Goal: Task Accomplishment & Management: Use online tool/utility

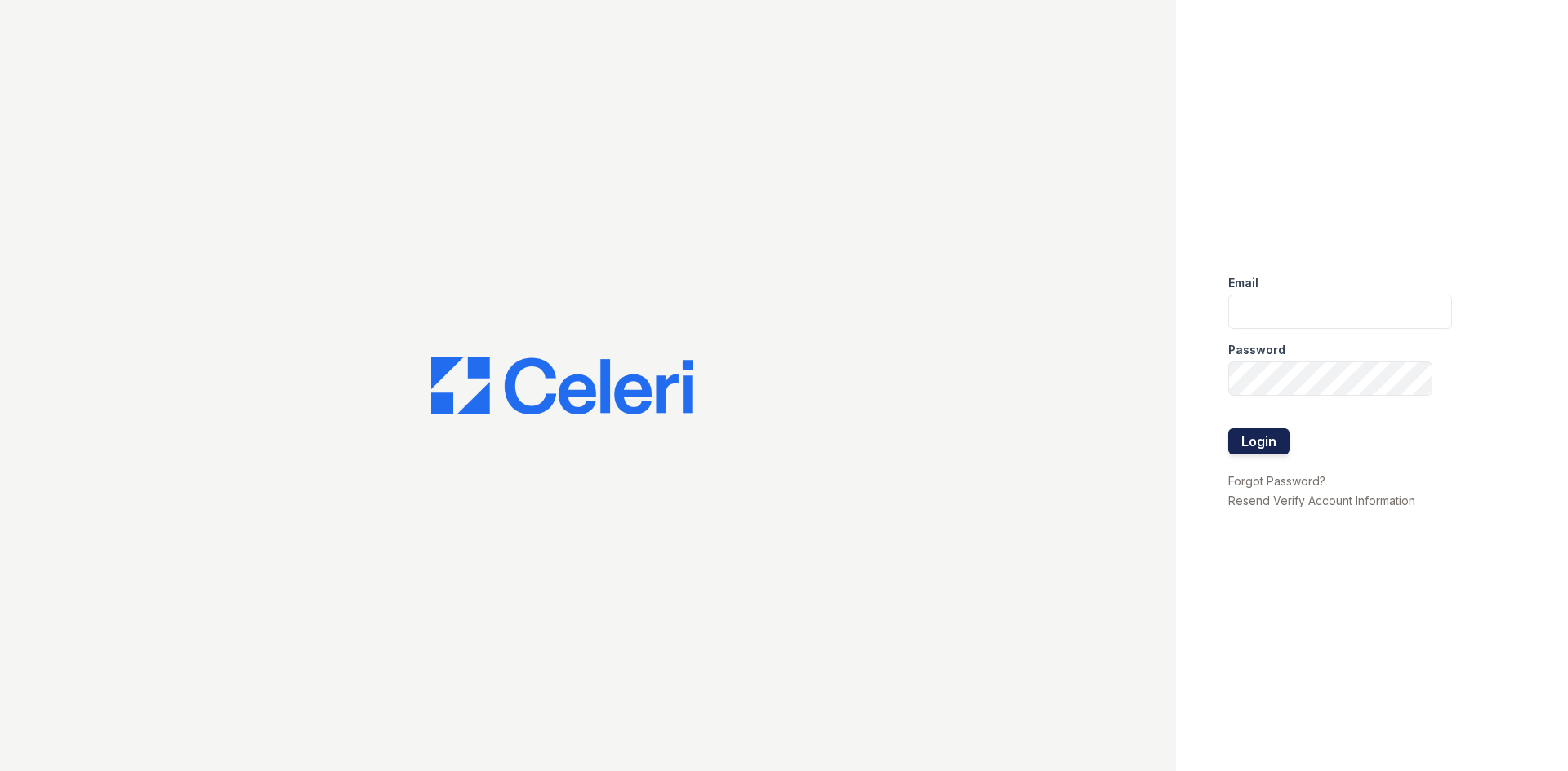
type input "arriveunionwharf@trinity-pm.com"
click at [1271, 449] on button "Login" at bounding box center [1258, 442] width 61 height 26
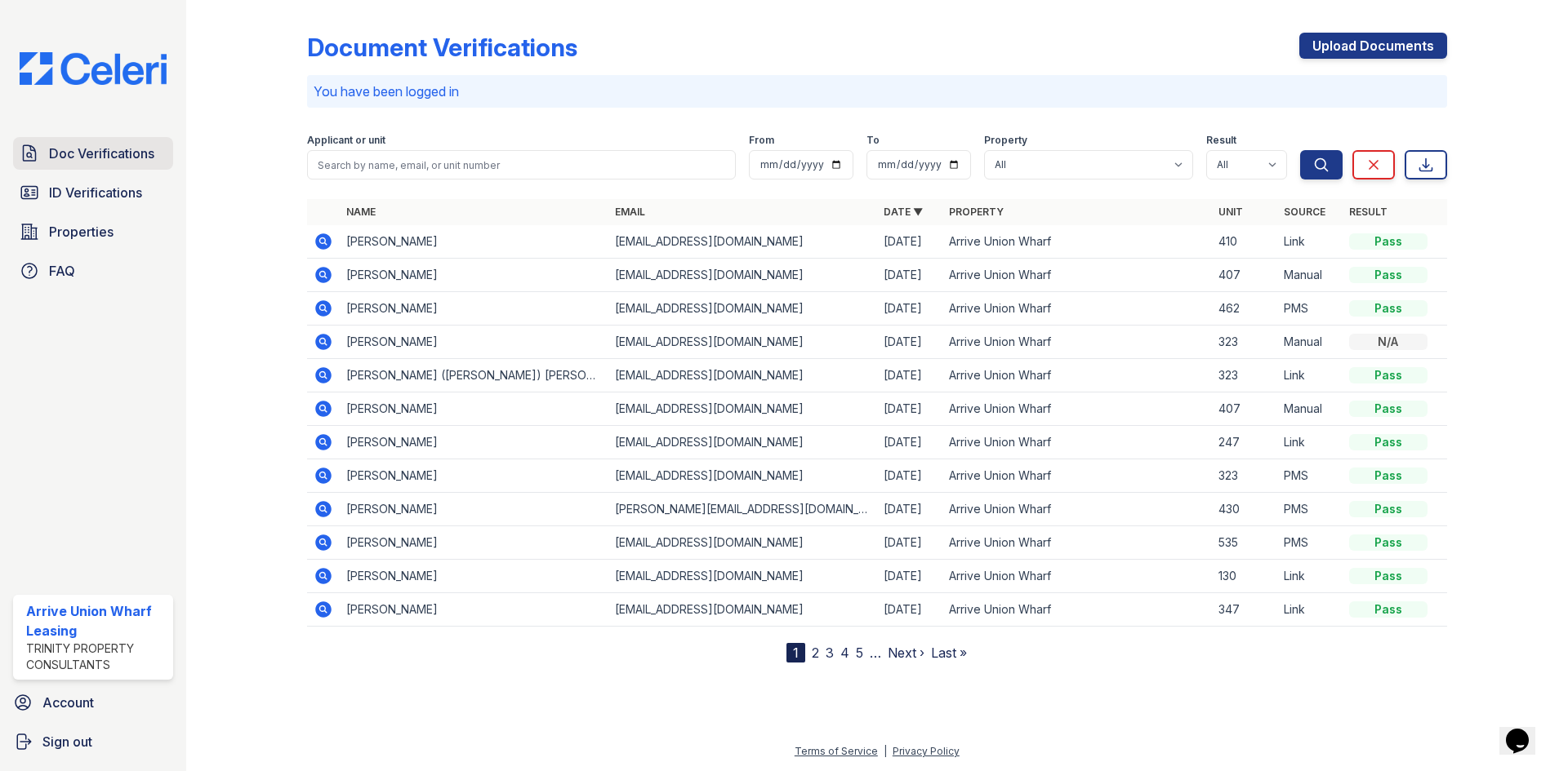
click at [83, 150] on span "Doc Verifications" at bounding box center [102, 153] width 106 height 20
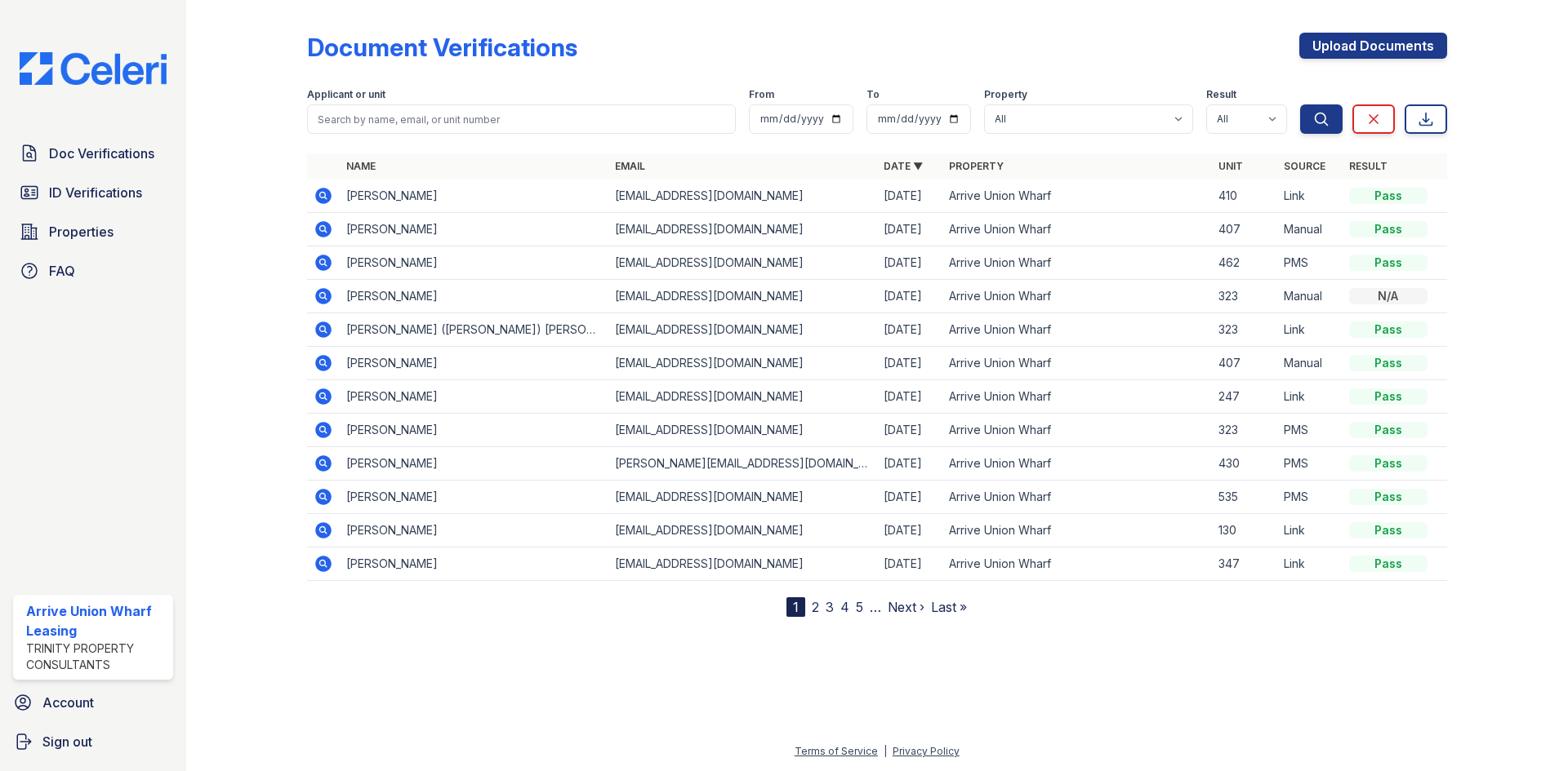
click at [322, 198] on icon at bounding box center [323, 195] width 16 height 16
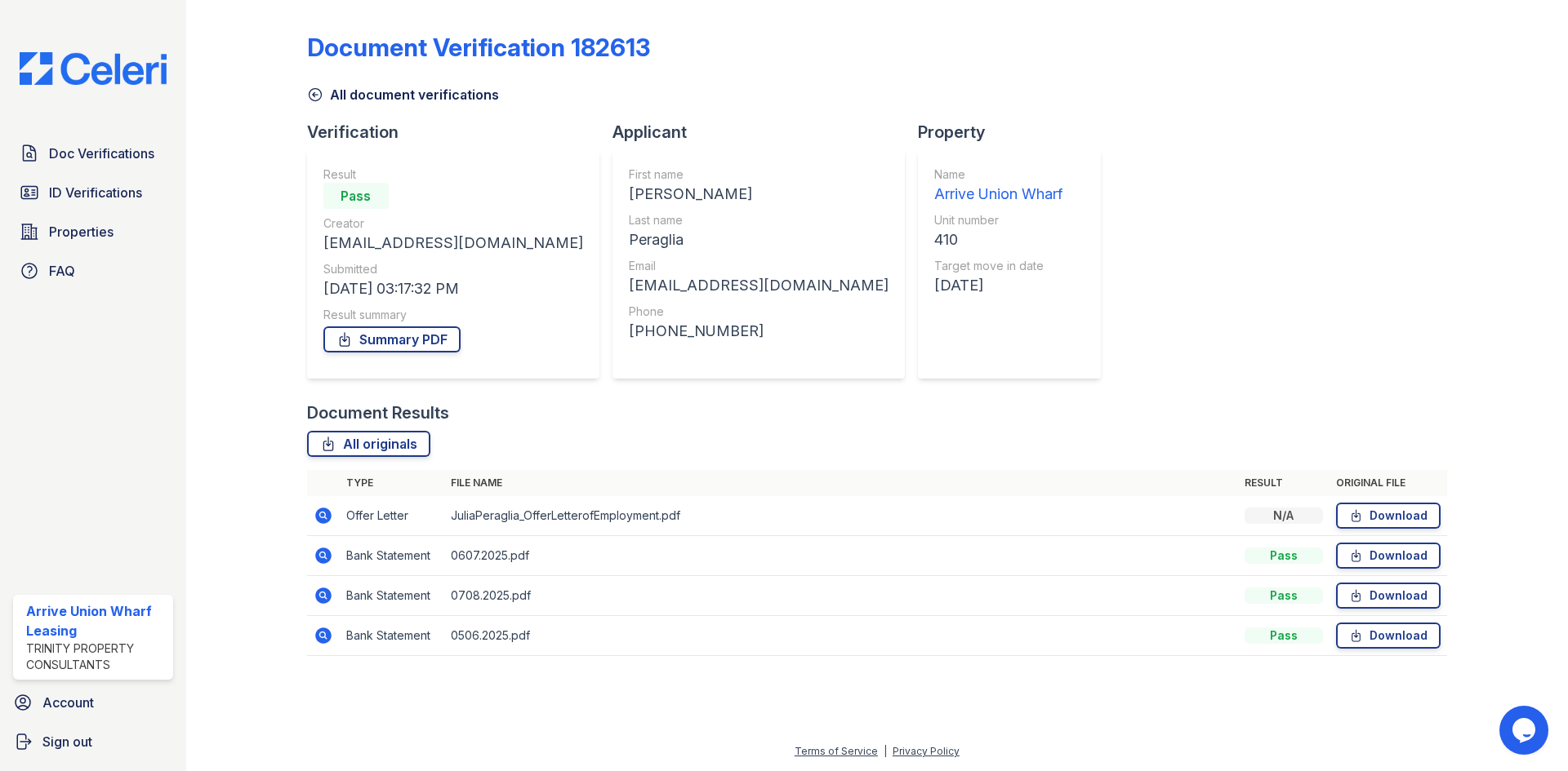
click at [318, 513] on icon at bounding box center [323, 515] width 16 height 16
click at [318, 516] on icon at bounding box center [323, 515] width 16 height 16
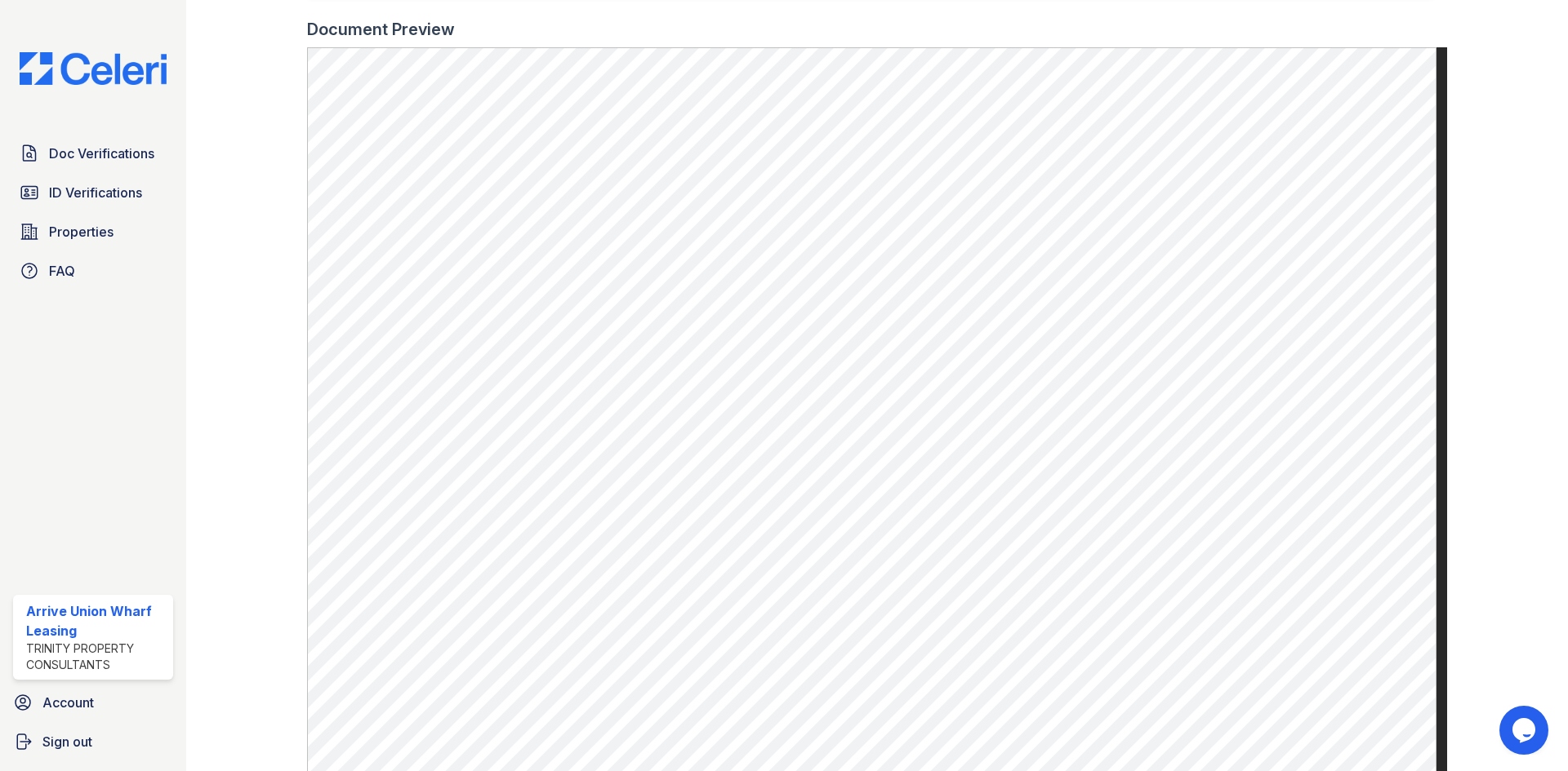
scroll to position [490, 0]
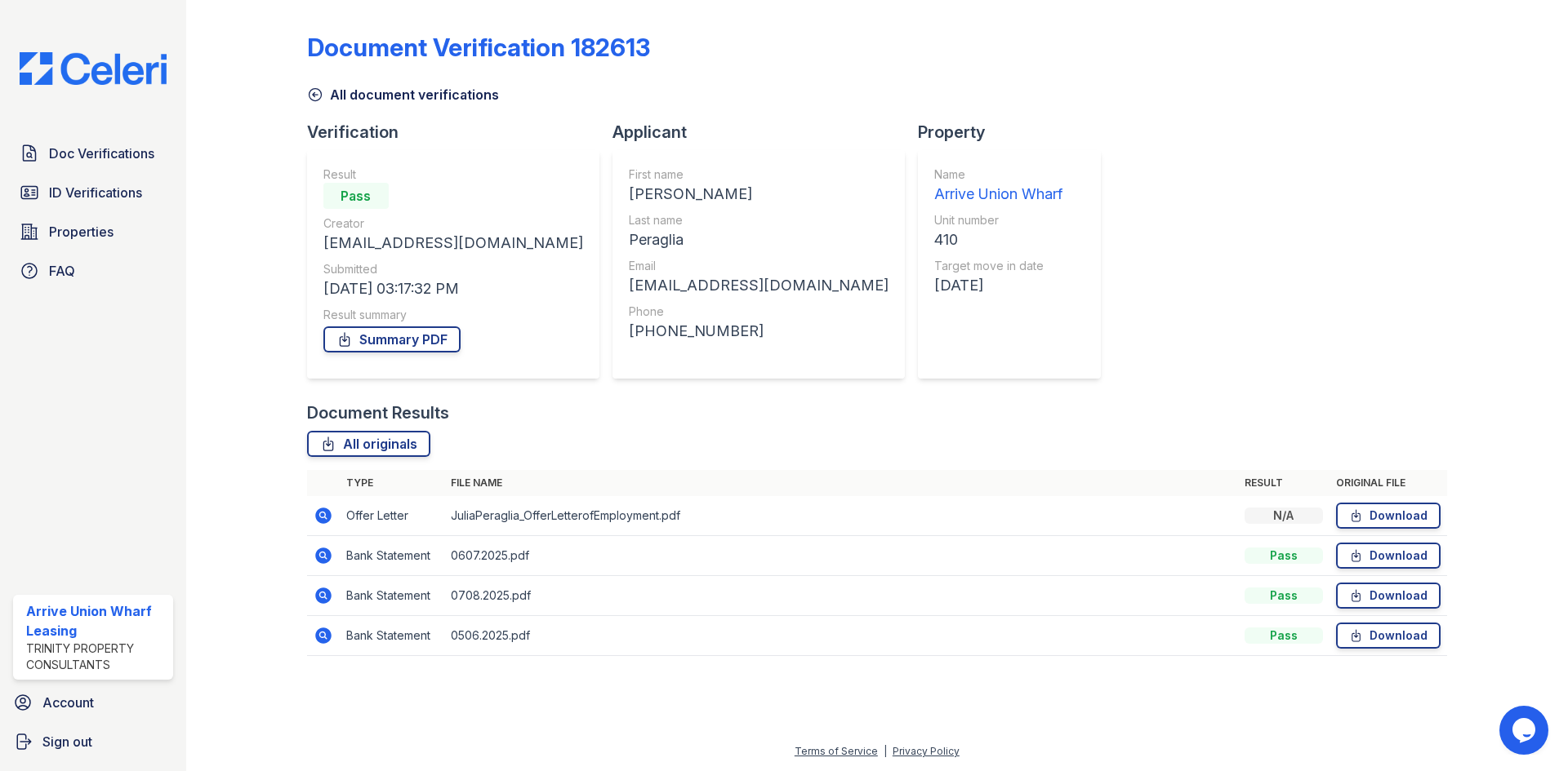
click at [323, 596] on icon at bounding box center [322, 595] width 4 height 4
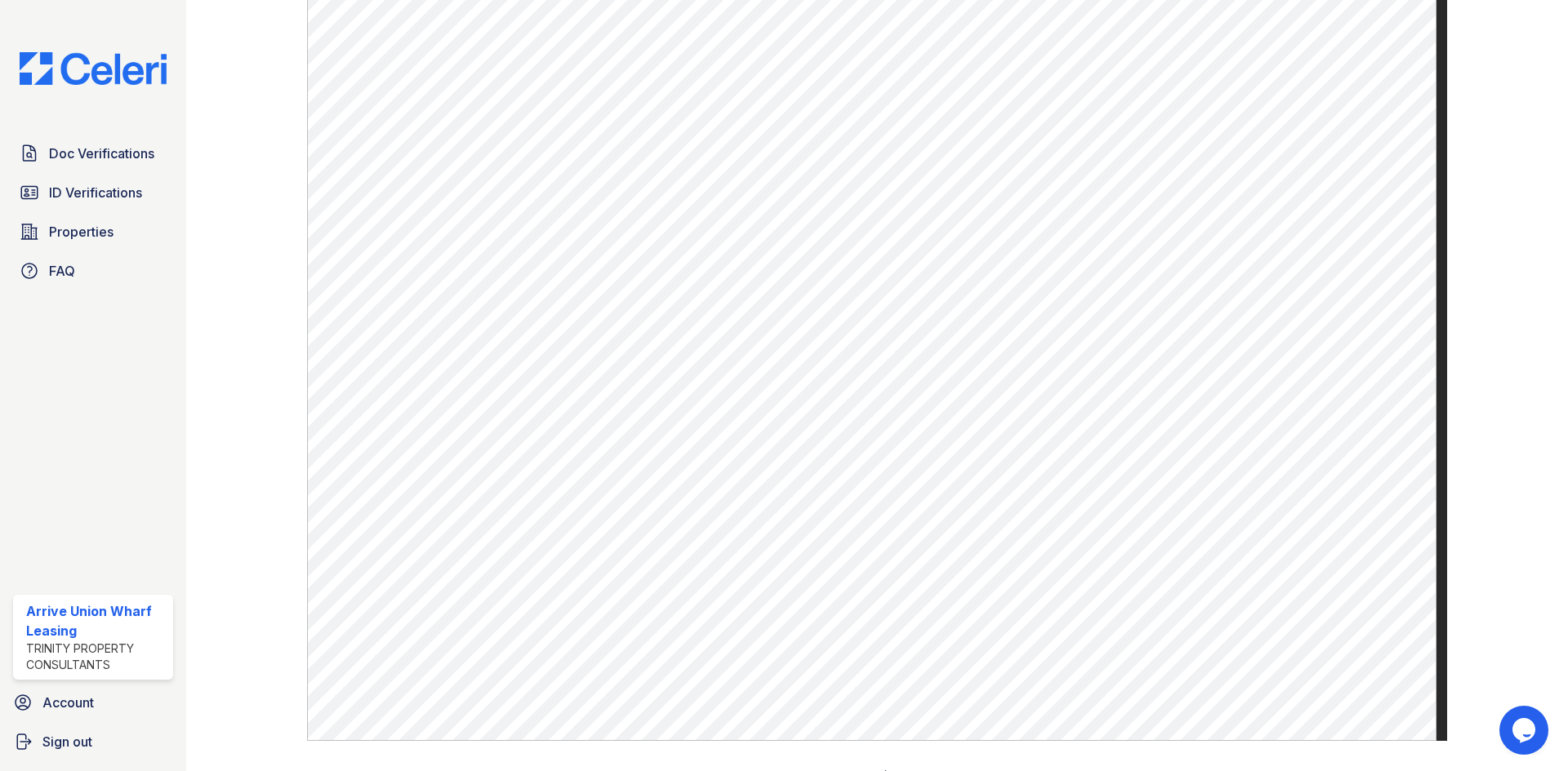
scroll to position [844, 0]
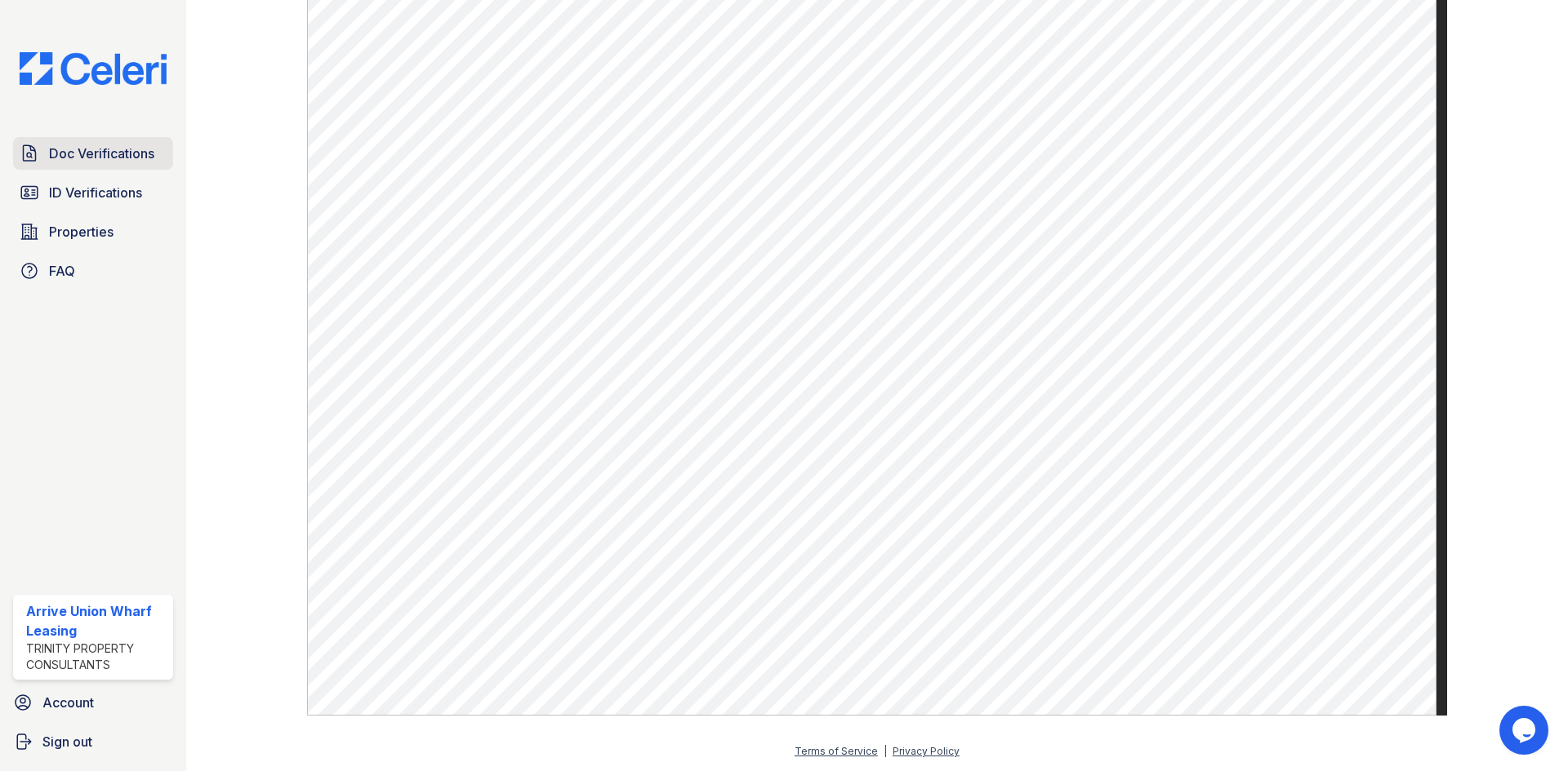
click at [95, 162] on span "Doc Verifications" at bounding box center [102, 153] width 106 height 20
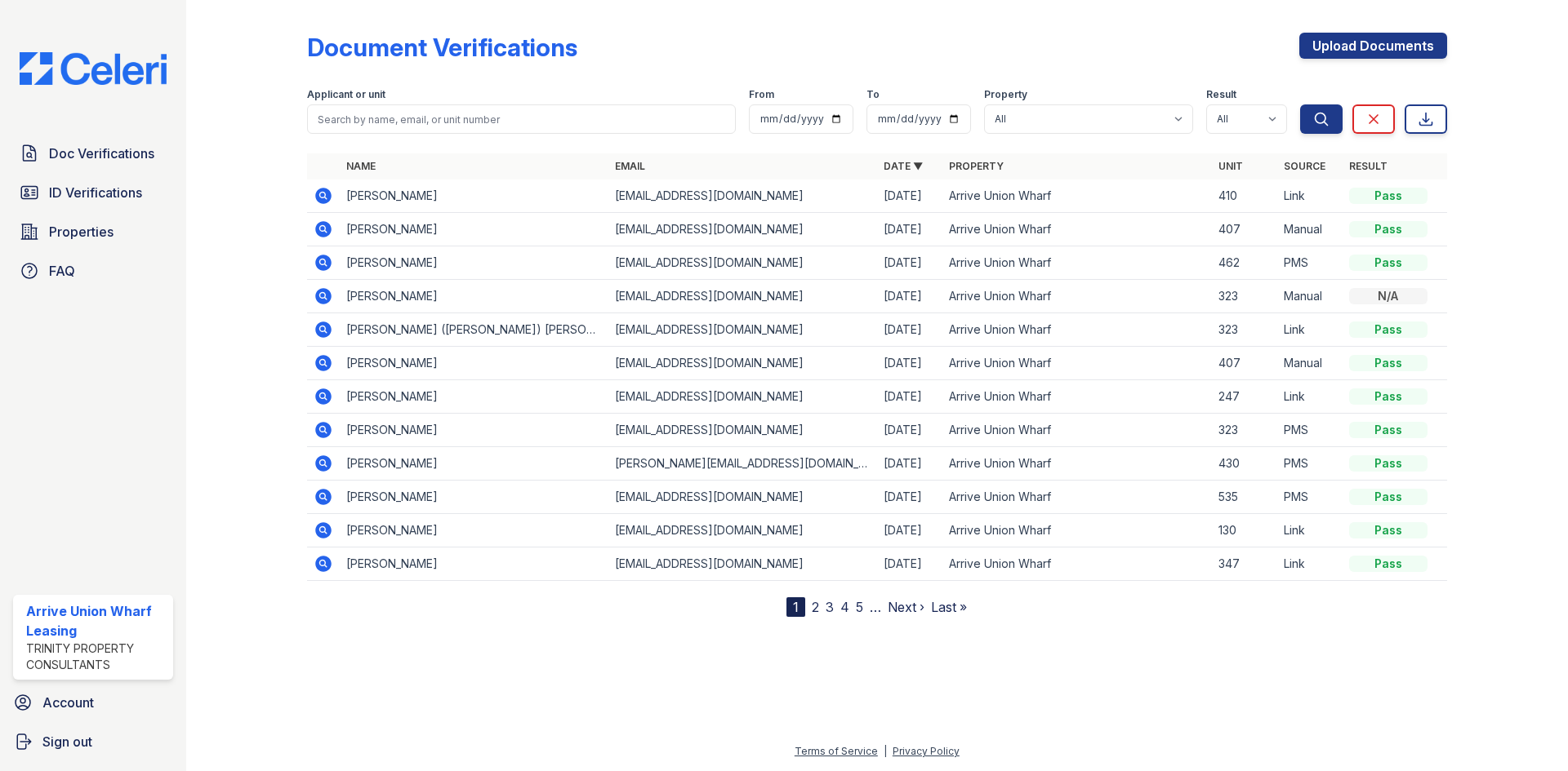
click at [1100, 725] on div at bounding box center [877, 692] width 1329 height 99
drag, startPoint x: 737, startPoint y: 201, endPoint x: 604, endPoint y: 198, distance: 133.0
click at [604, 198] on tr "[PERSON_NAME] [EMAIL_ADDRESS][DOMAIN_NAME] [DATE] Arrive Union Wharf 410 Link P…" at bounding box center [877, 196] width 1140 height 34
copy tr "[EMAIL_ADDRESS][DOMAIN_NAME]"
click at [70, 188] on span "ID Verifications" at bounding box center [96, 193] width 93 height 20
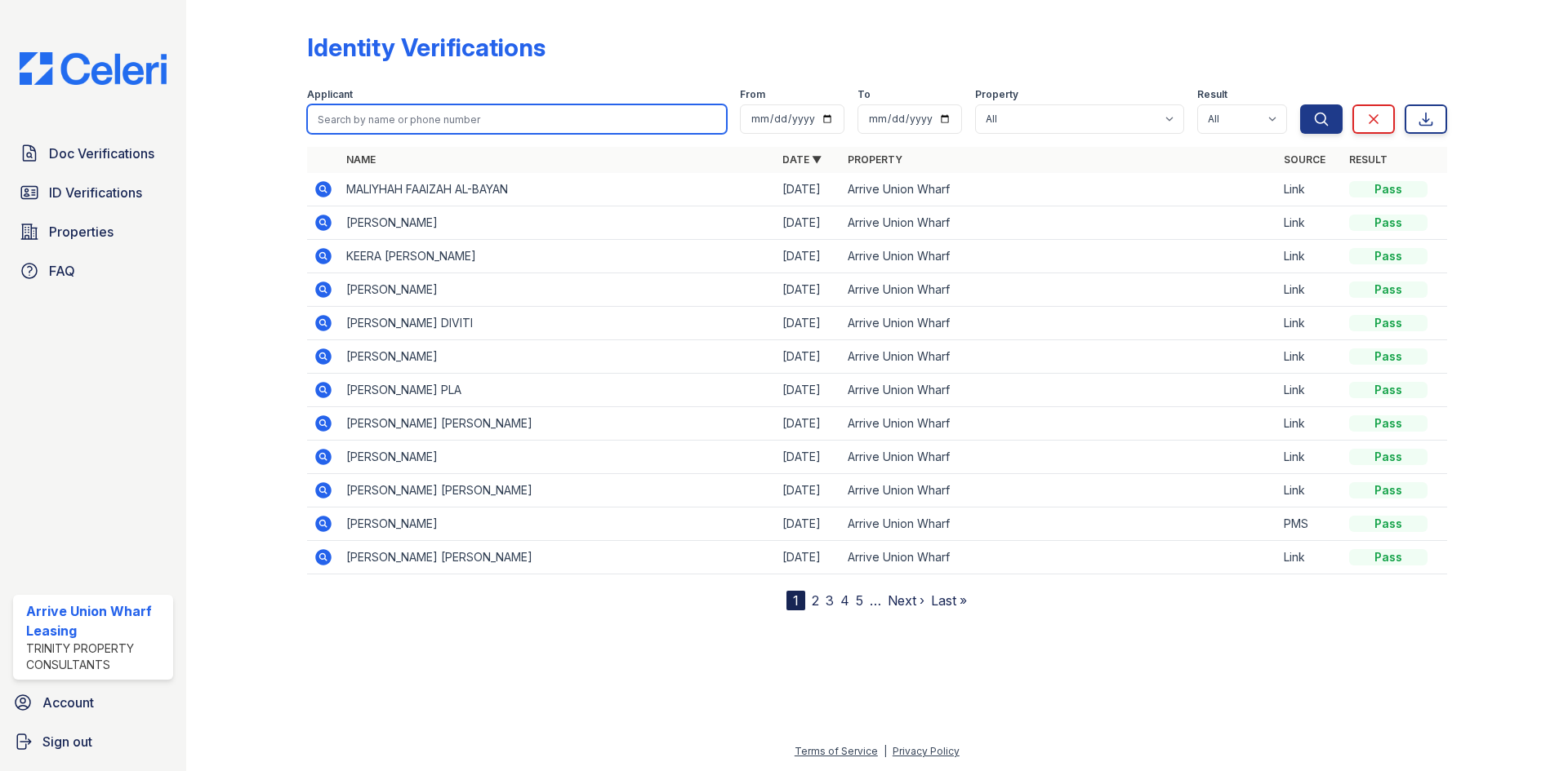
click at [443, 110] on input "search" at bounding box center [516, 119] width 419 height 29
type input "peraglia"
click at [1300, 105] on button "Search" at bounding box center [1321, 119] width 42 height 29
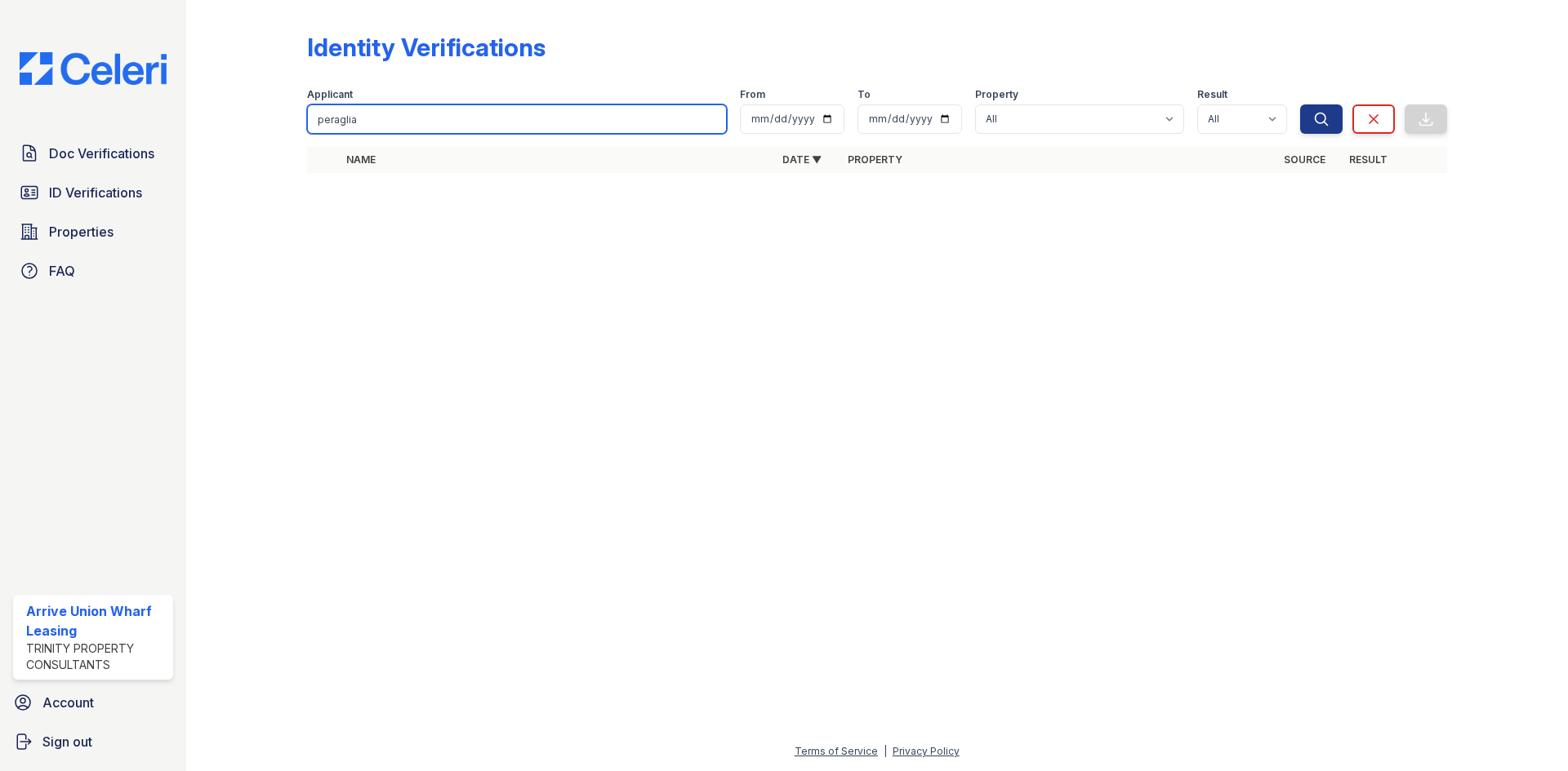
drag, startPoint x: 419, startPoint y: 121, endPoint x: 57, endPoint y: 77, distance: 364.7
click at [57, 77] on div "Doc Verifications ID Verifications Properties FAQ Arrive Union Wharf Leasing Tr…" at bounding box center [784, 386] width 1568 height 771
type input "[PERSON_NAME]"
click at [1300, 105] on button "Search" at bounding box center [1321, 119] width 42 height 29
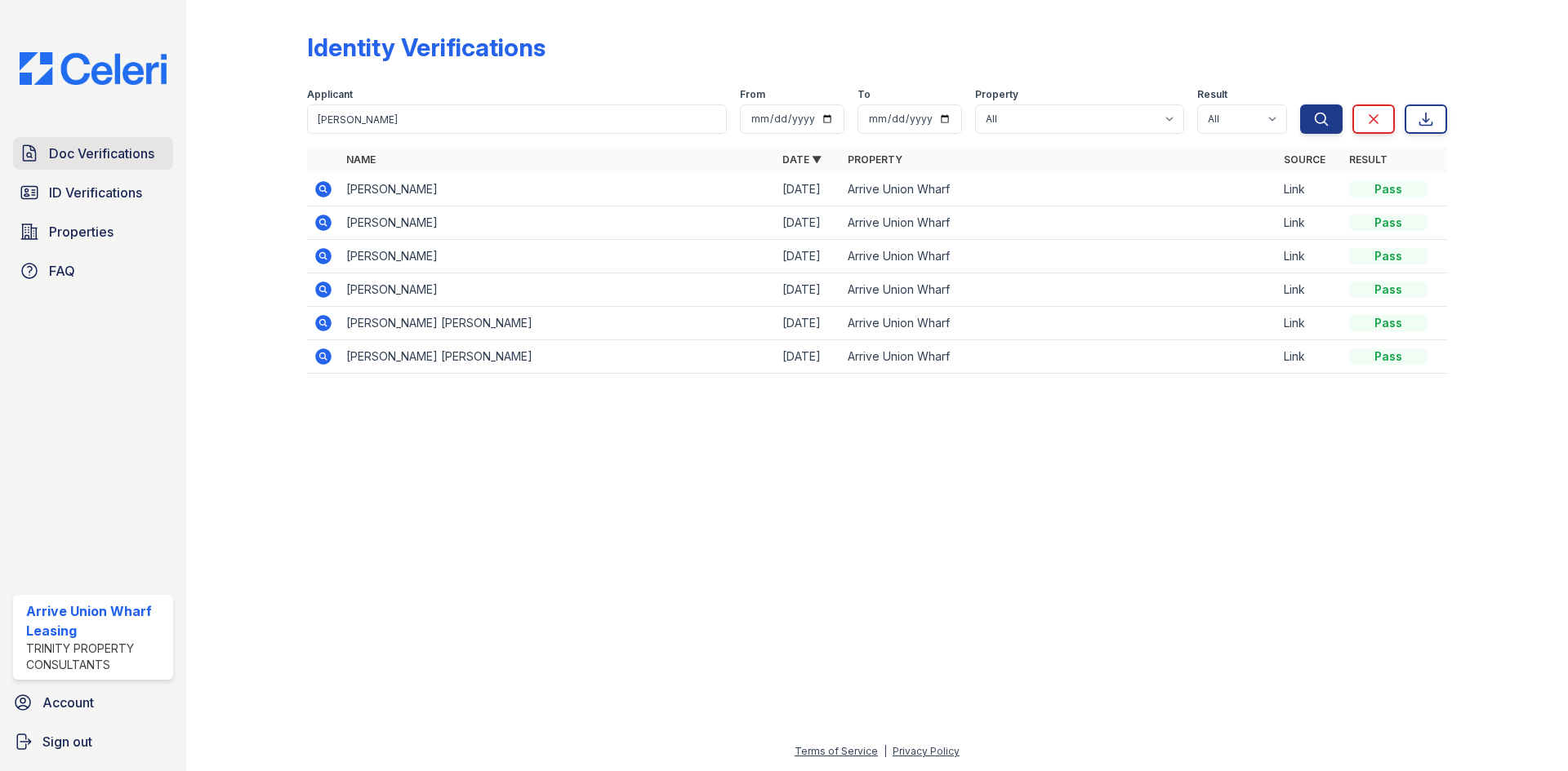
click at [93, 154] on span "Doc Verifications" at bounding box center [102, 153] width 106 height 20
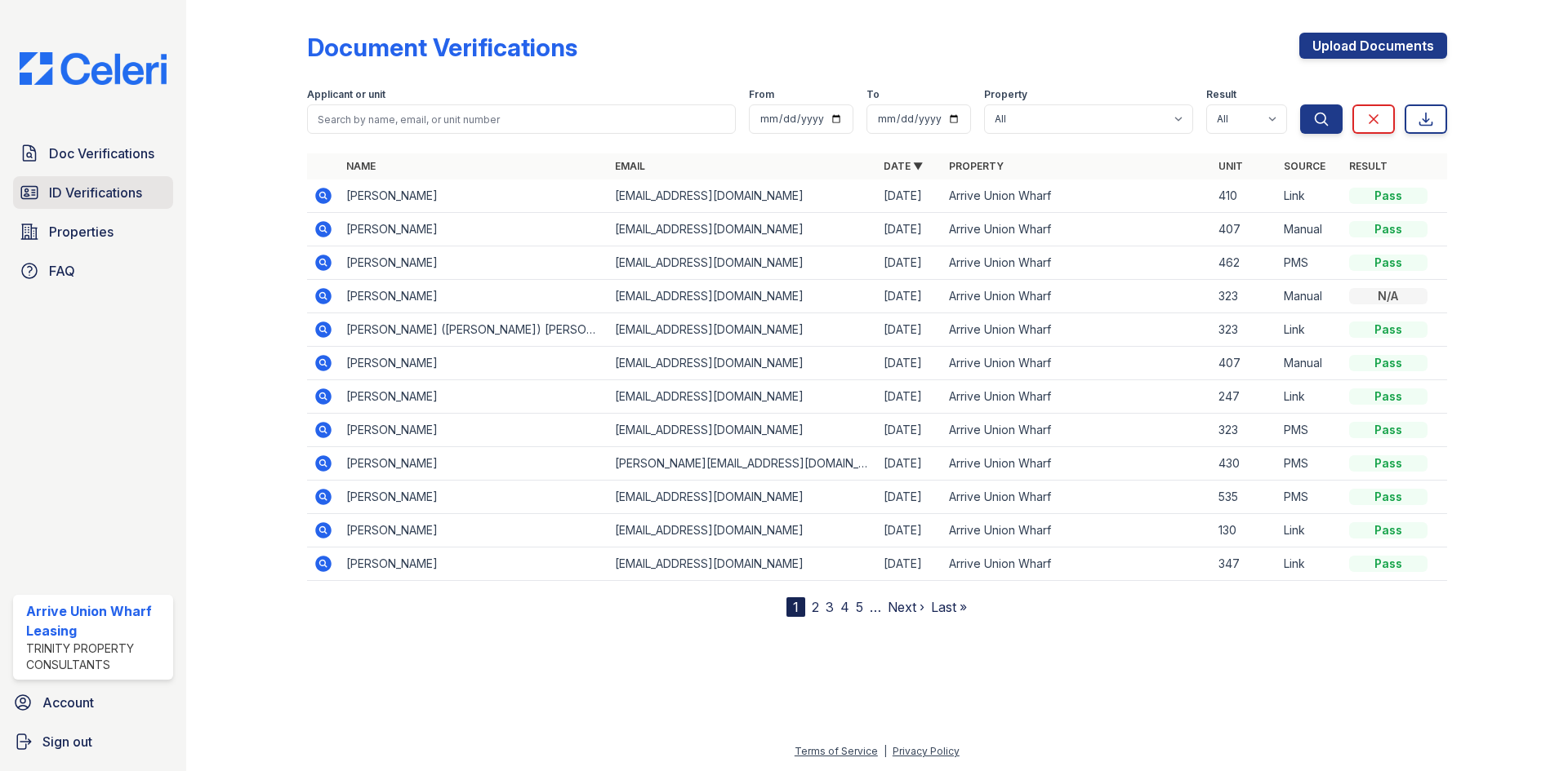
click at [68, 176] on link "ID Verifications" at bounding box center [93, 193] width 160 height 33
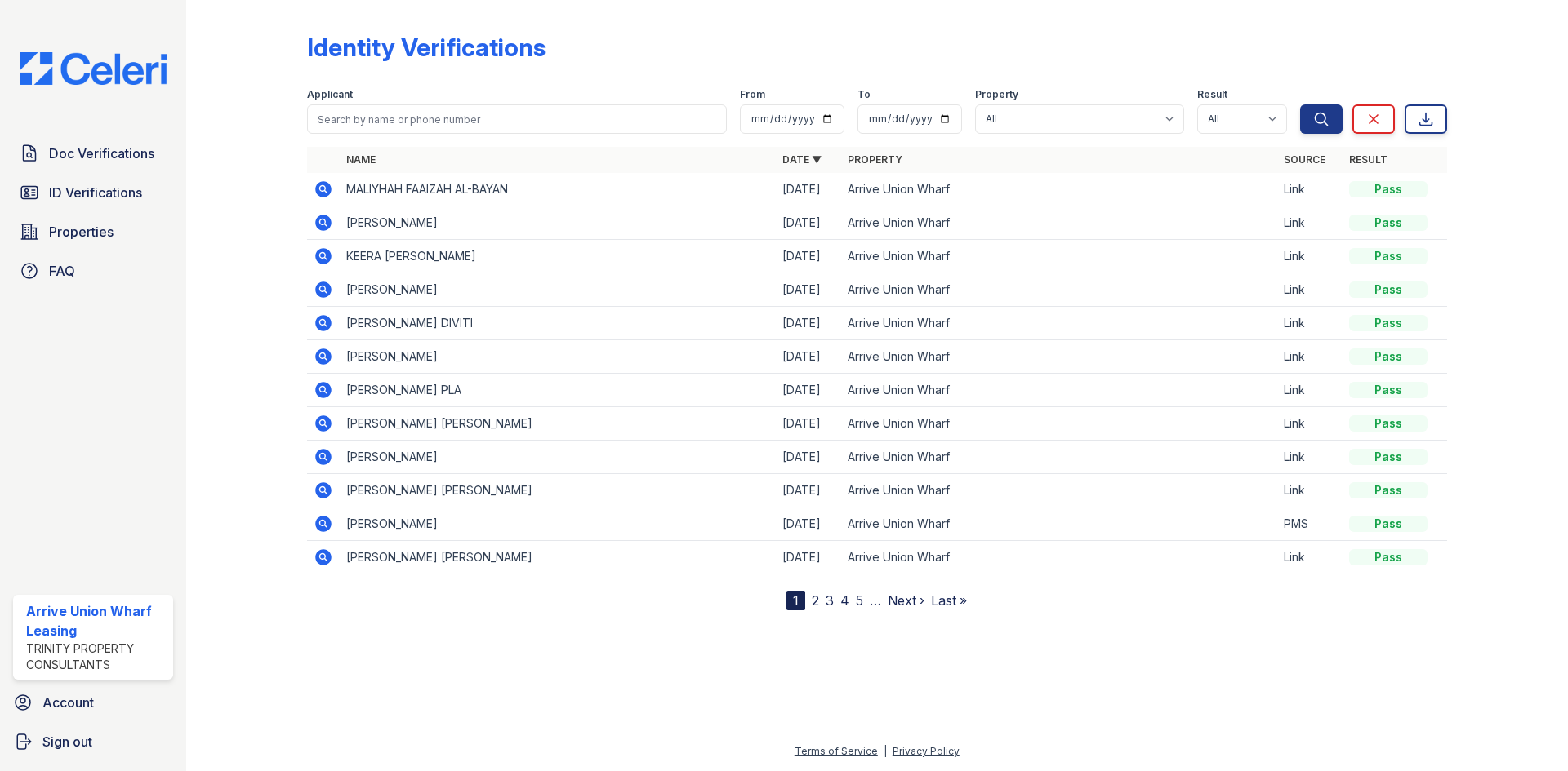
click at [813, 603] on link "2" at bounding box center [816, 601] width 7 height 16
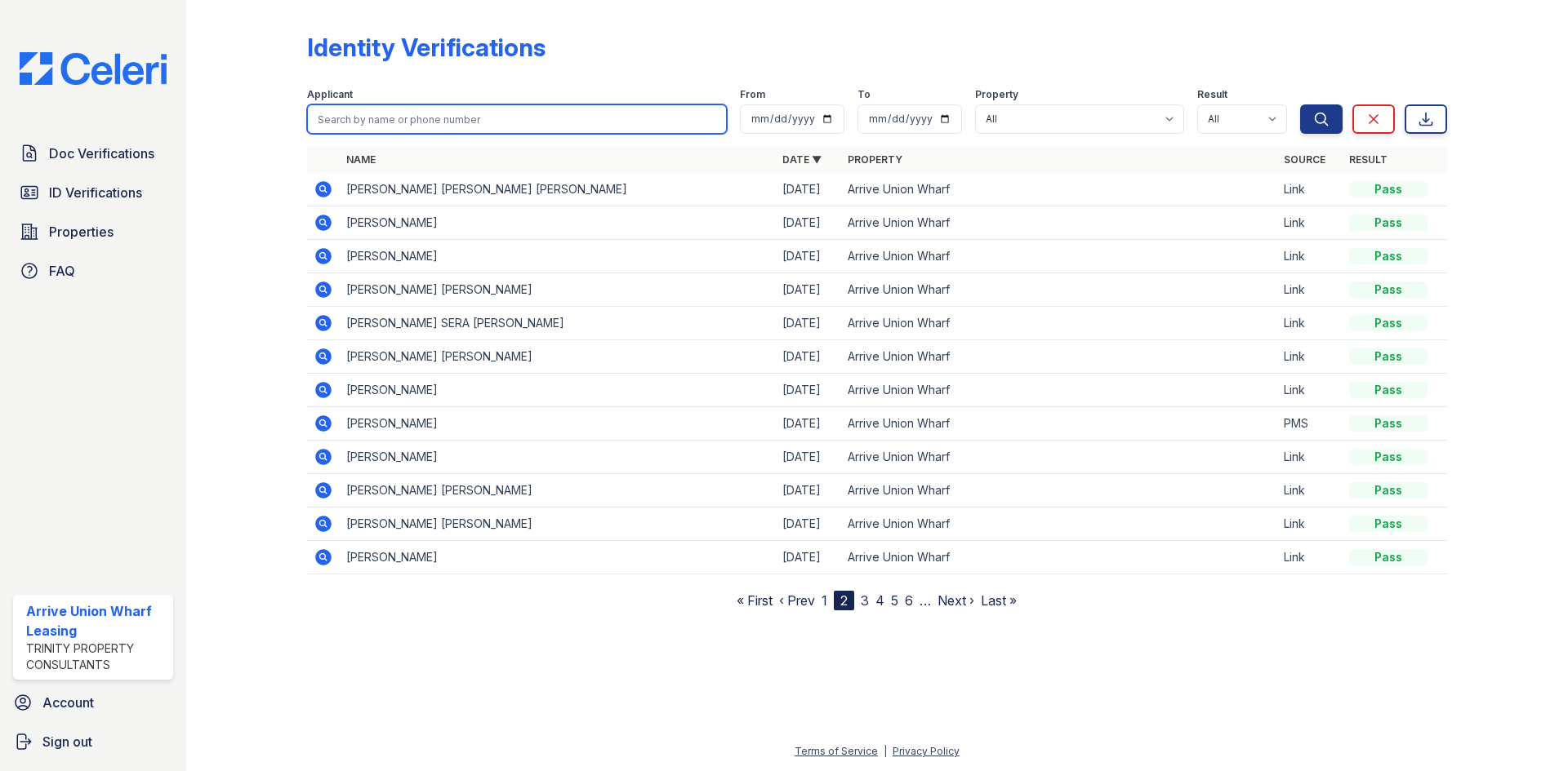
click at [408, 114] on input "search" at bounding box center [516, 119] width 419 height 29
type input "[PERSON_NAME]"
click at [1300, 105] on button "Search" at bounding box center [1321, 119] width 42 height 29
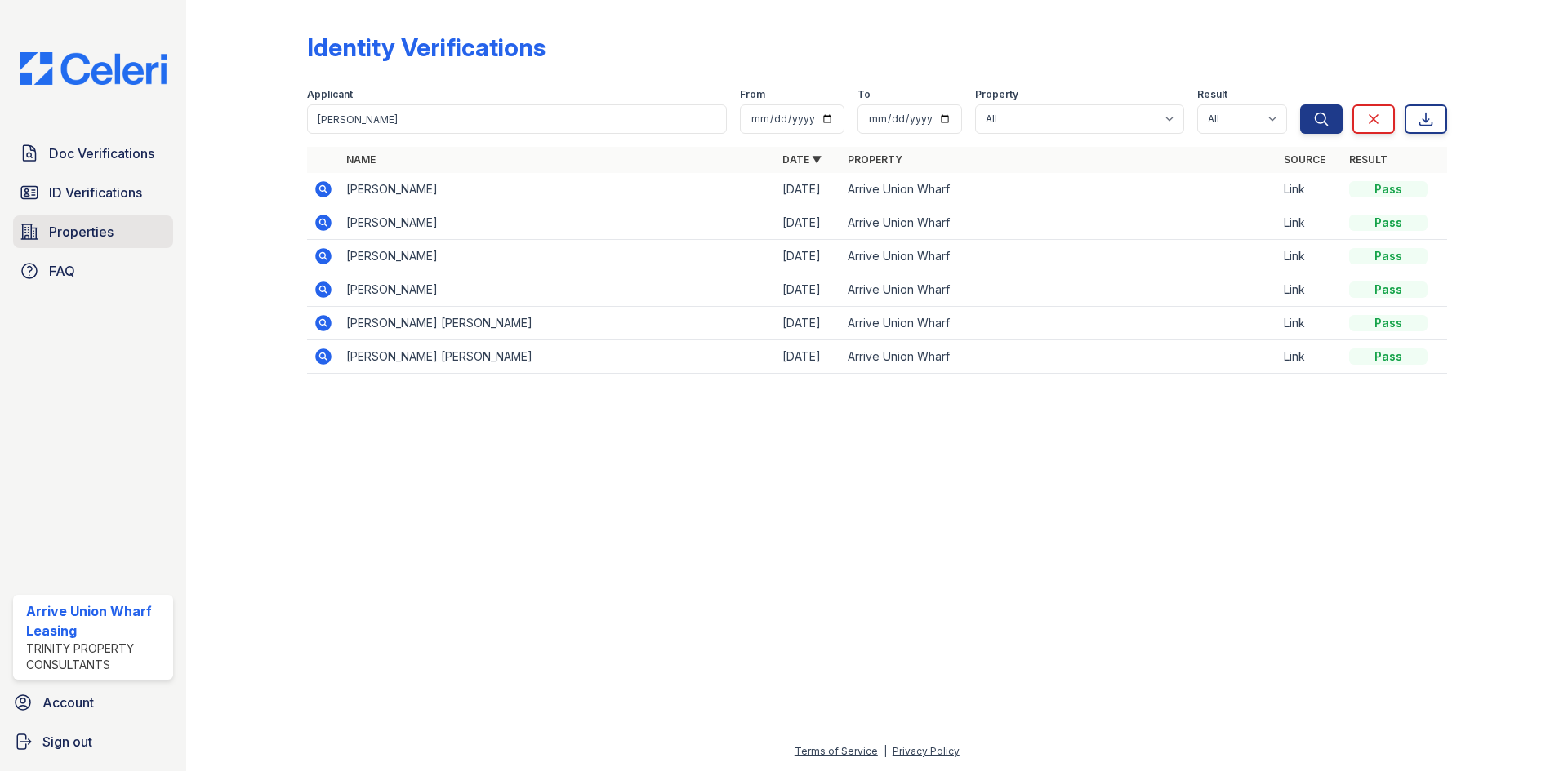
click at [90, 230] on span "Properties" at bounding box center [81, 232] width 65 height 20
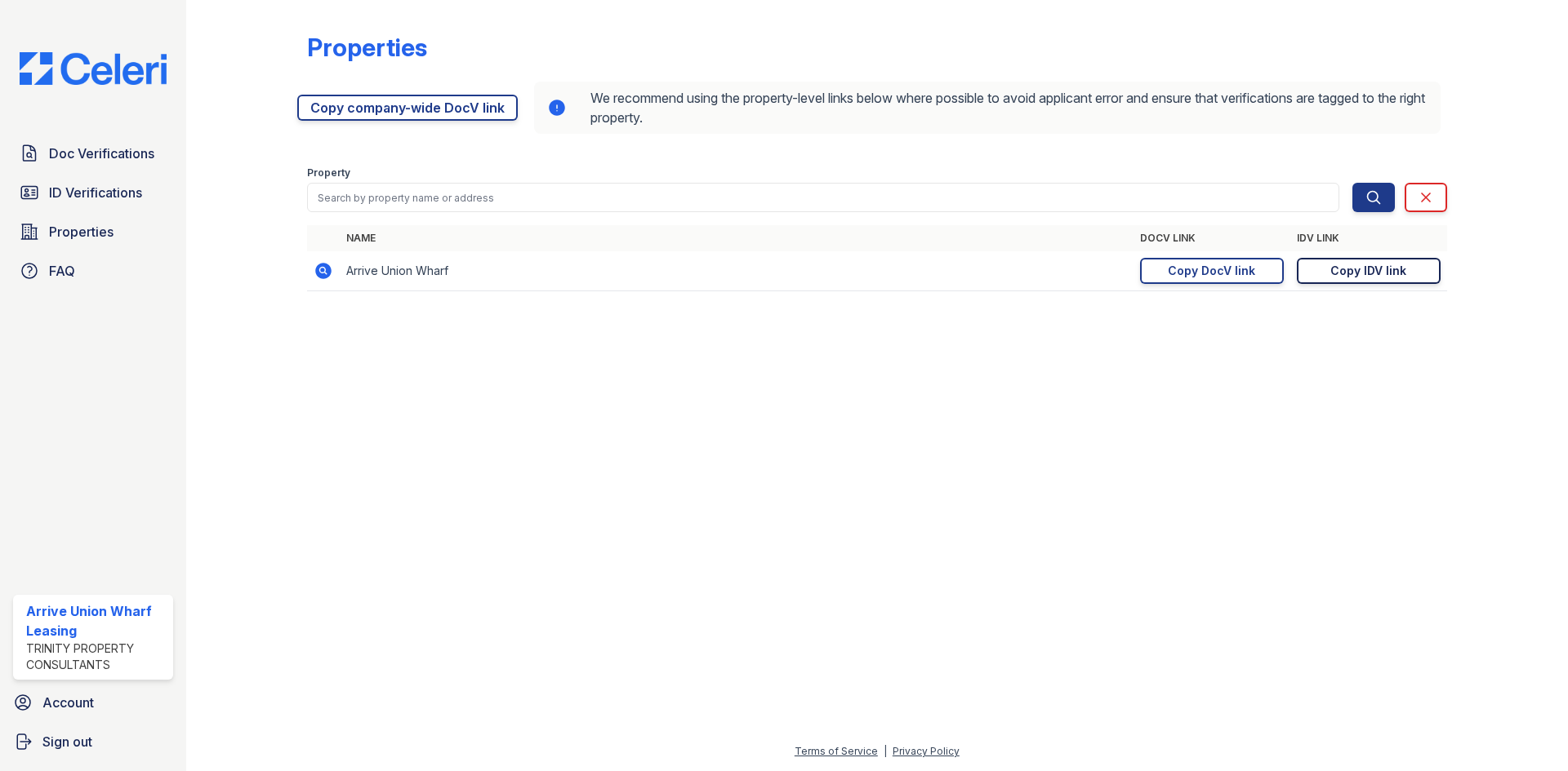
click at [1392, 271] on div "Copy IDV link" at bounding box center [1368, 271] width 76 height 16
